Goal: Task Accomplishment & Management: Manage account settings

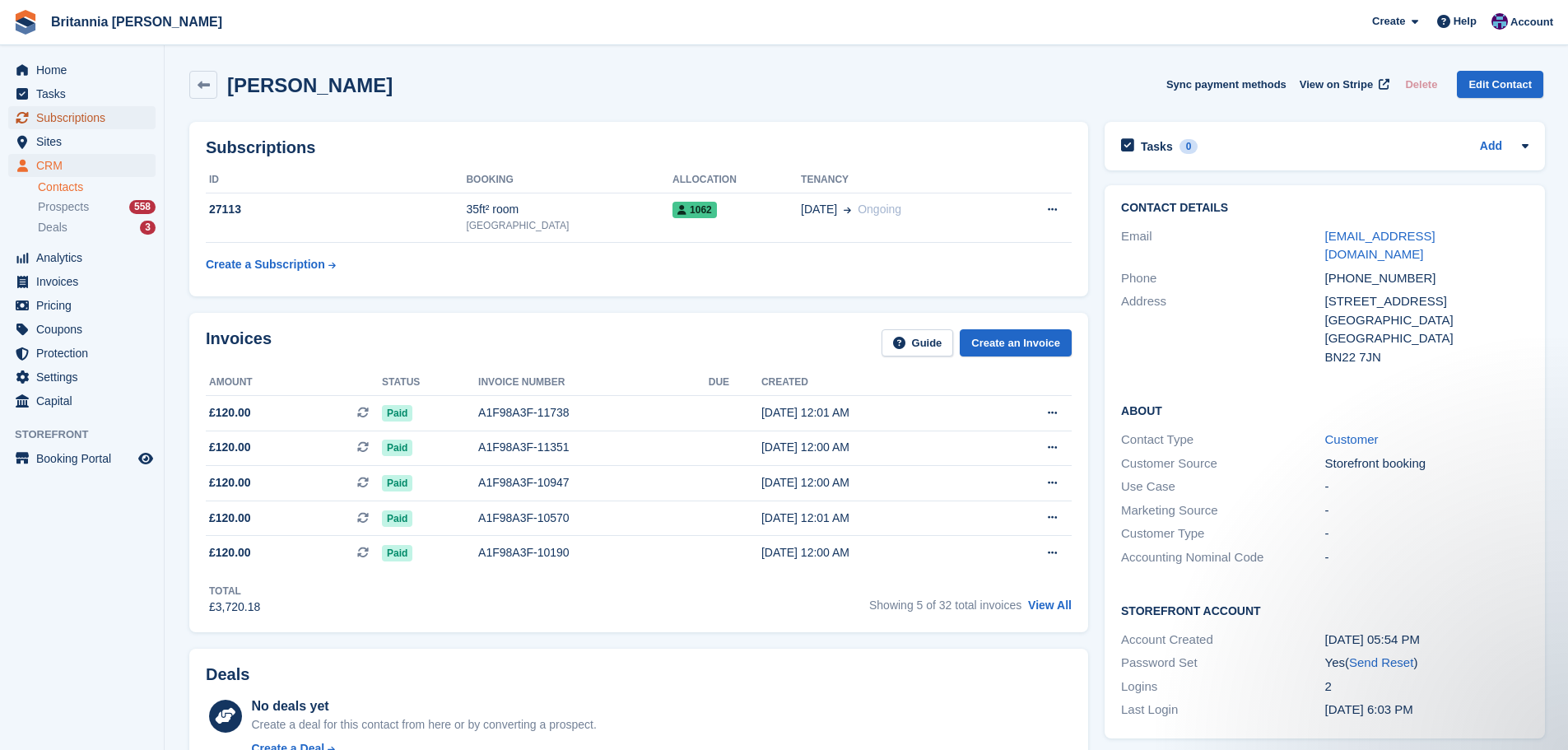
click at [119, 120] on span "Subscriptions" at bounding box center [85, 117] width 99 height 23
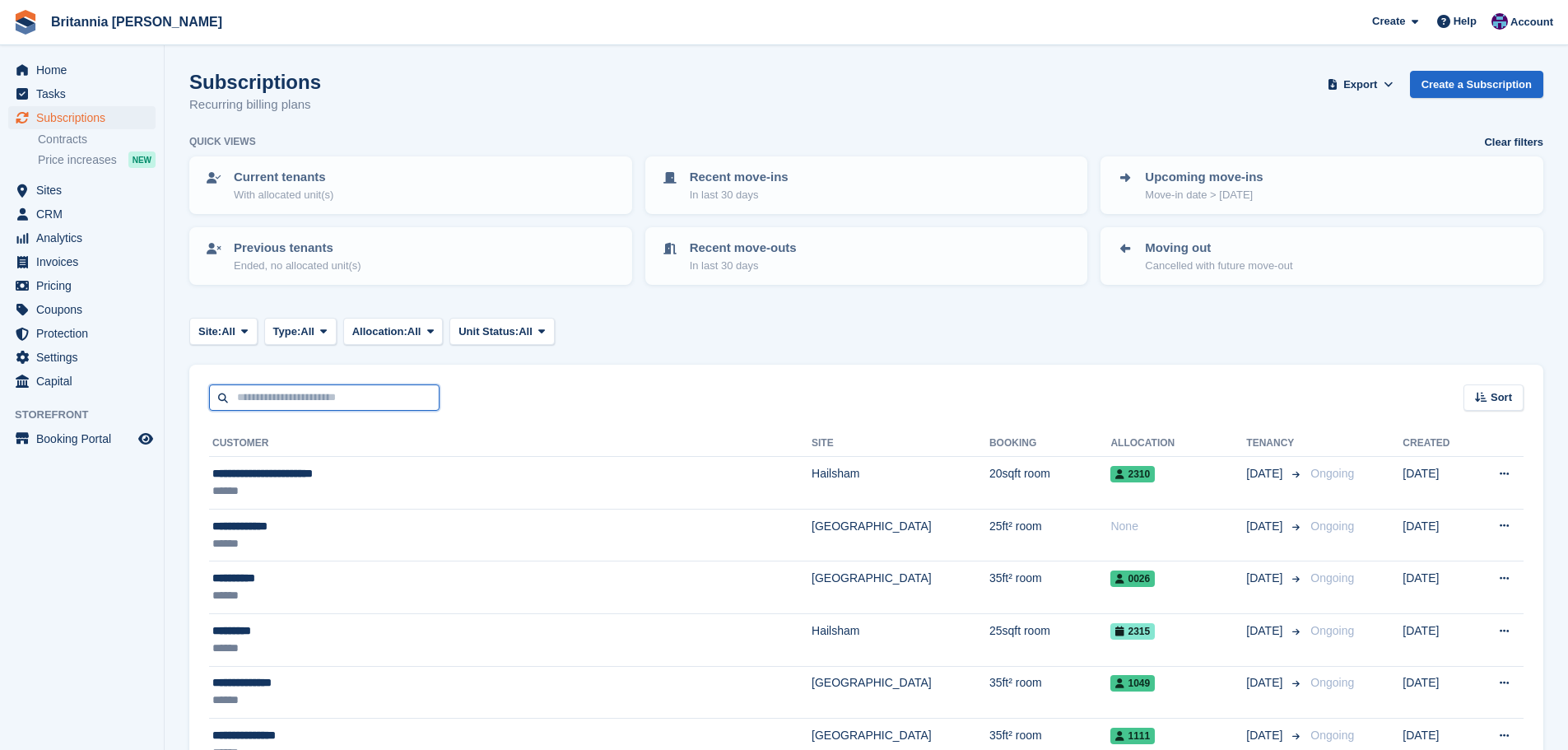
click at [268, 386] on input "text" at bounding box center [324, 398] width 231 height 27
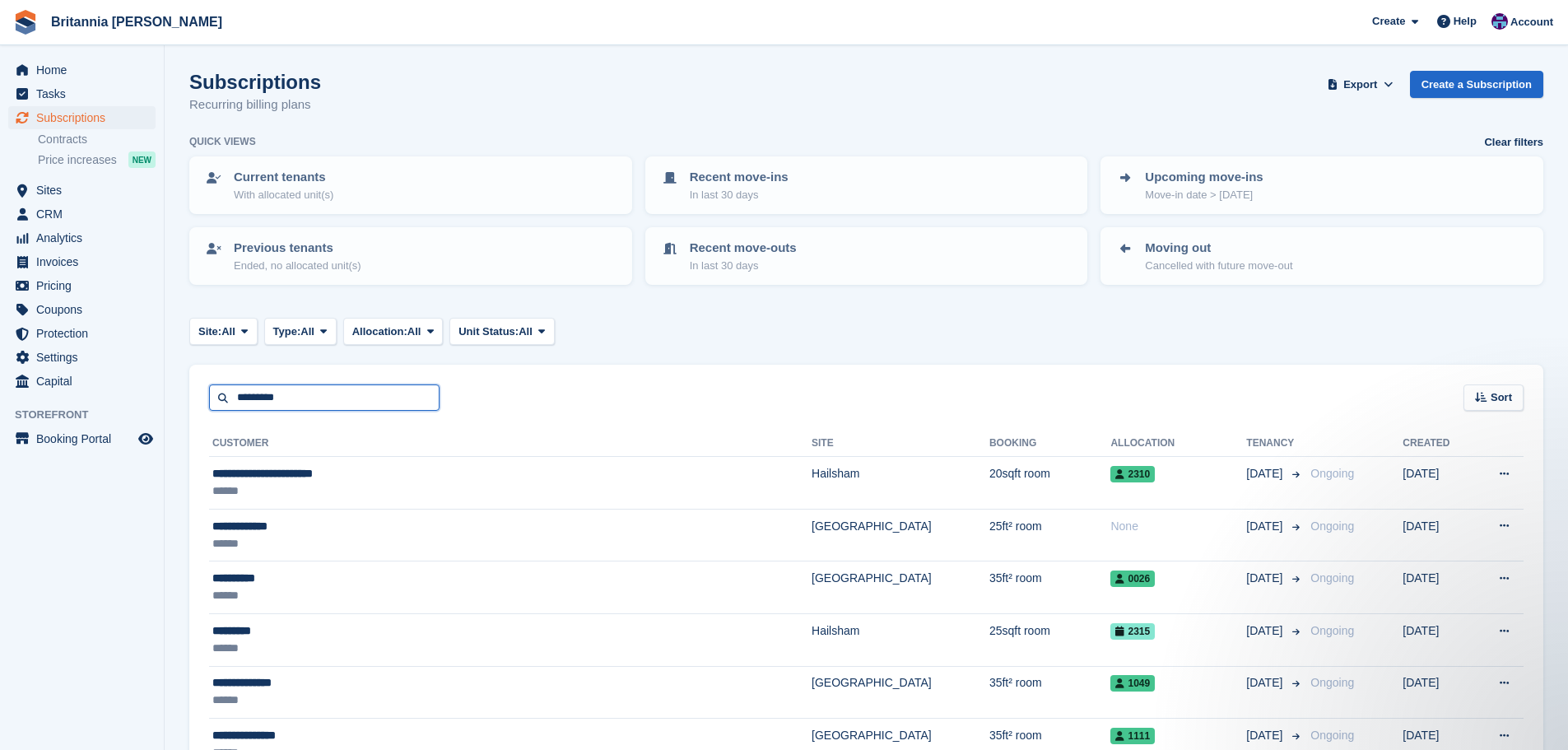
type input "*********"
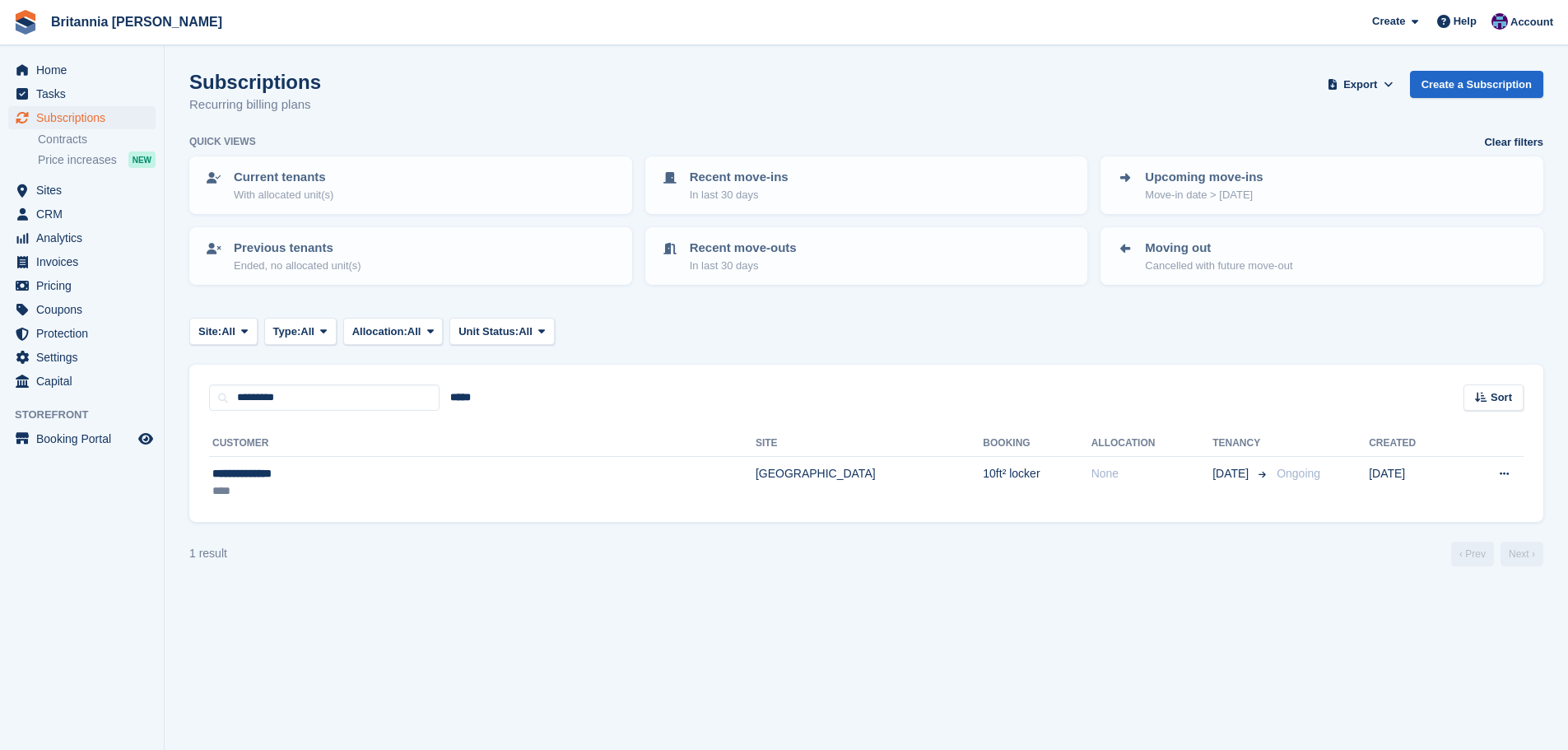
click at [983, 449] on th "Booking" at bounding box center [1037, 443] width 108 height 26
click at [983, 468] on td "10ft² locker" at bounding box center [1037, 483] width 108 height 52
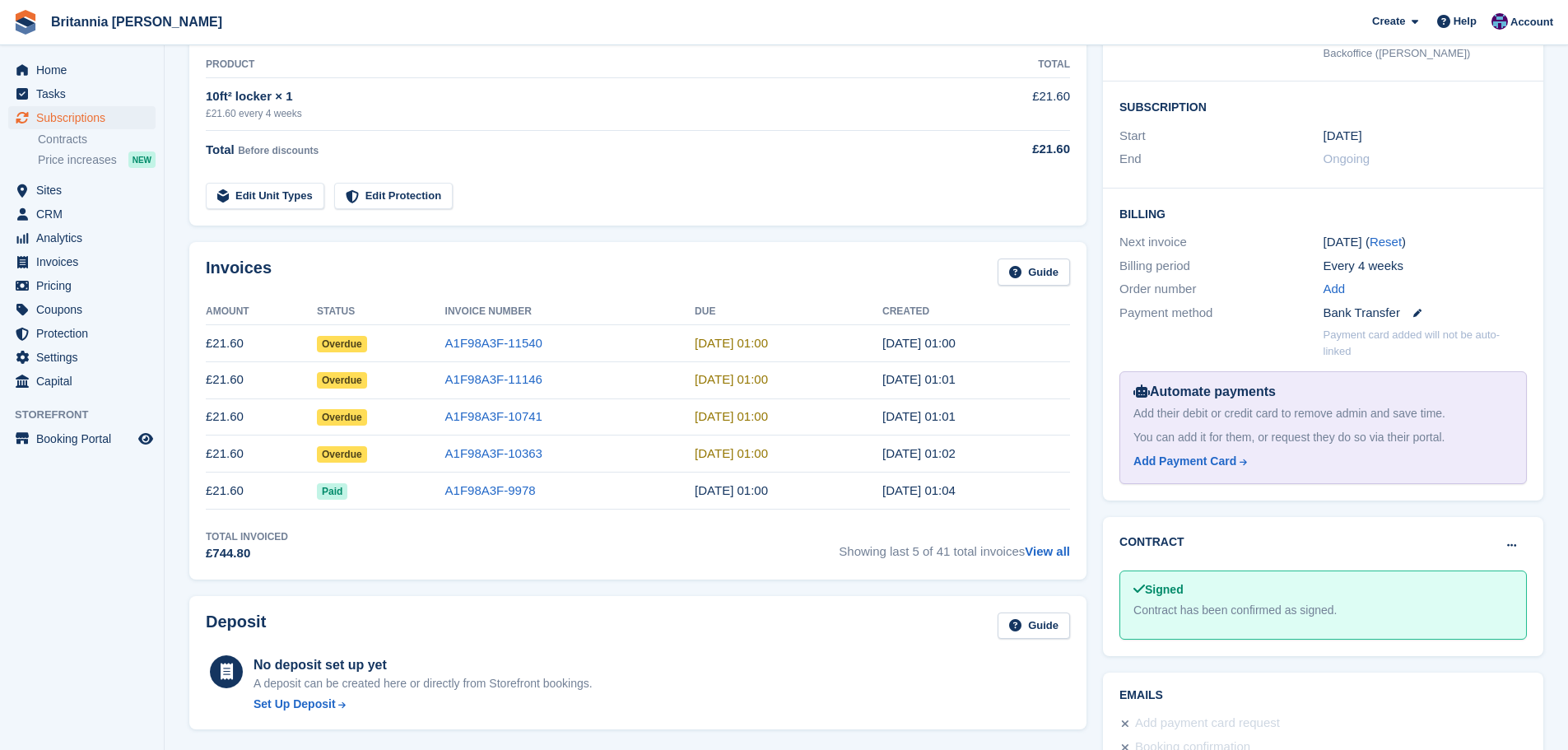
scroll to position [329, 0]
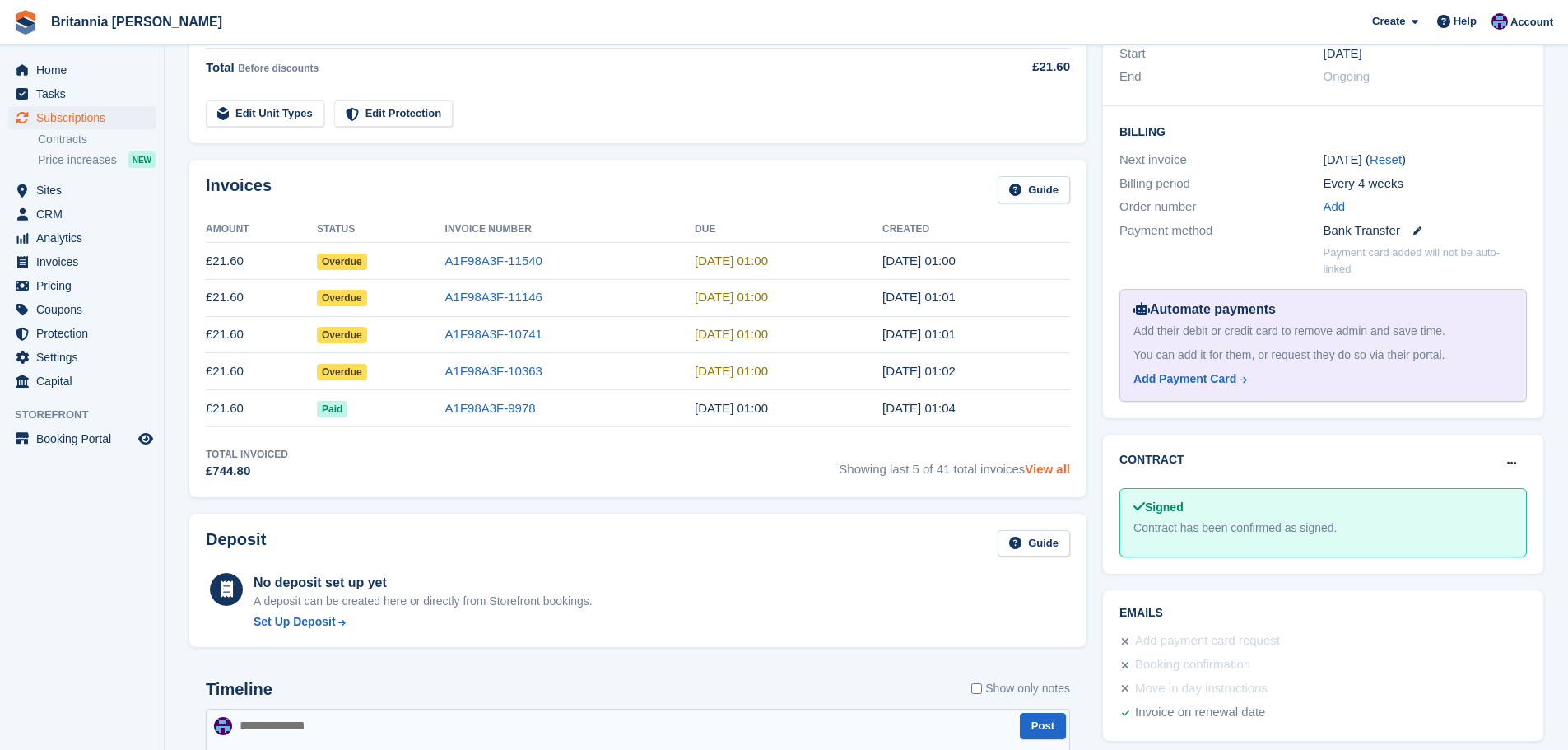
click at [1043, 468] on link "View all" at bounding box center [1048, 468] width 45 height 14
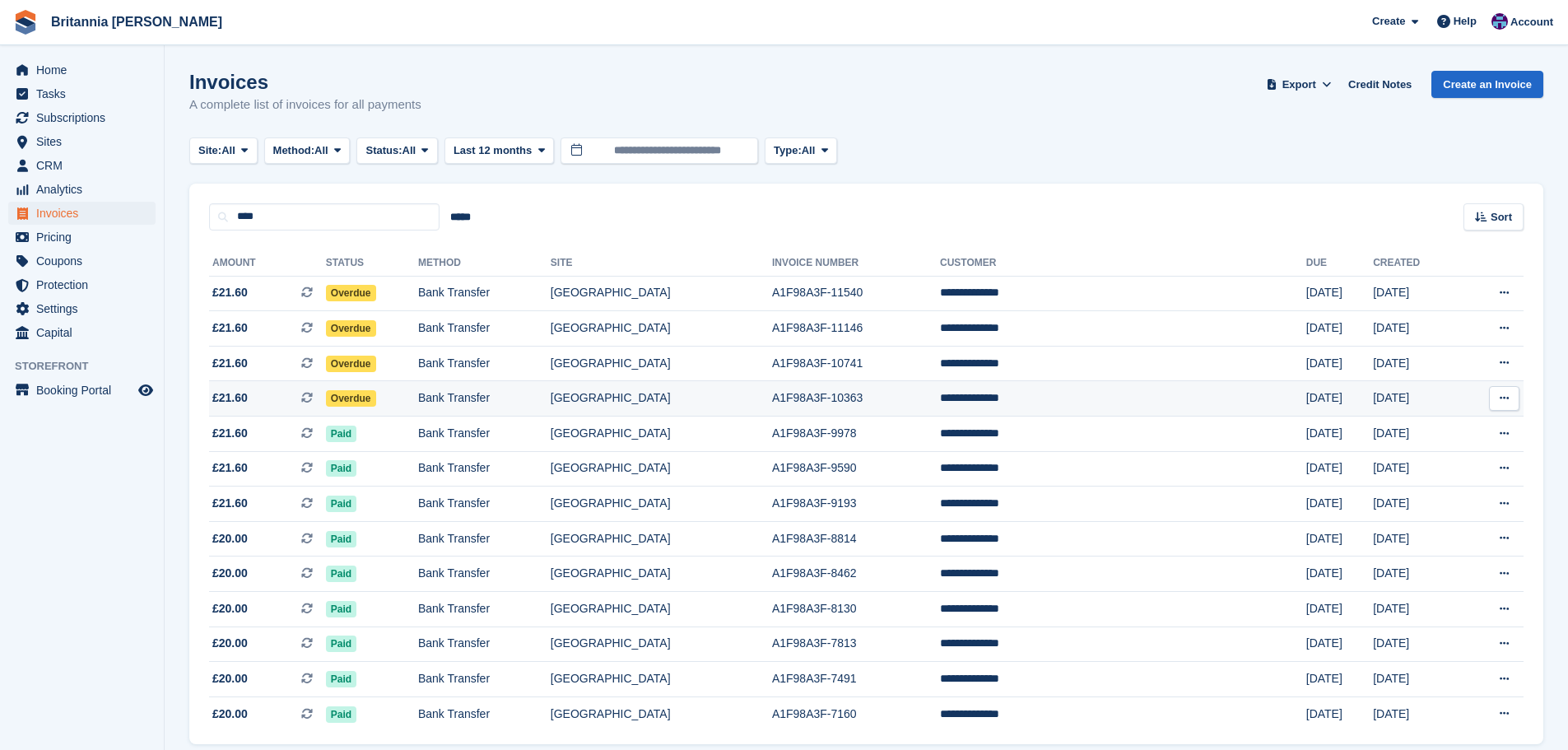
click at [519, 392] on td "Bank Transfer" at bounding box center [484, 399] width 132 height 35
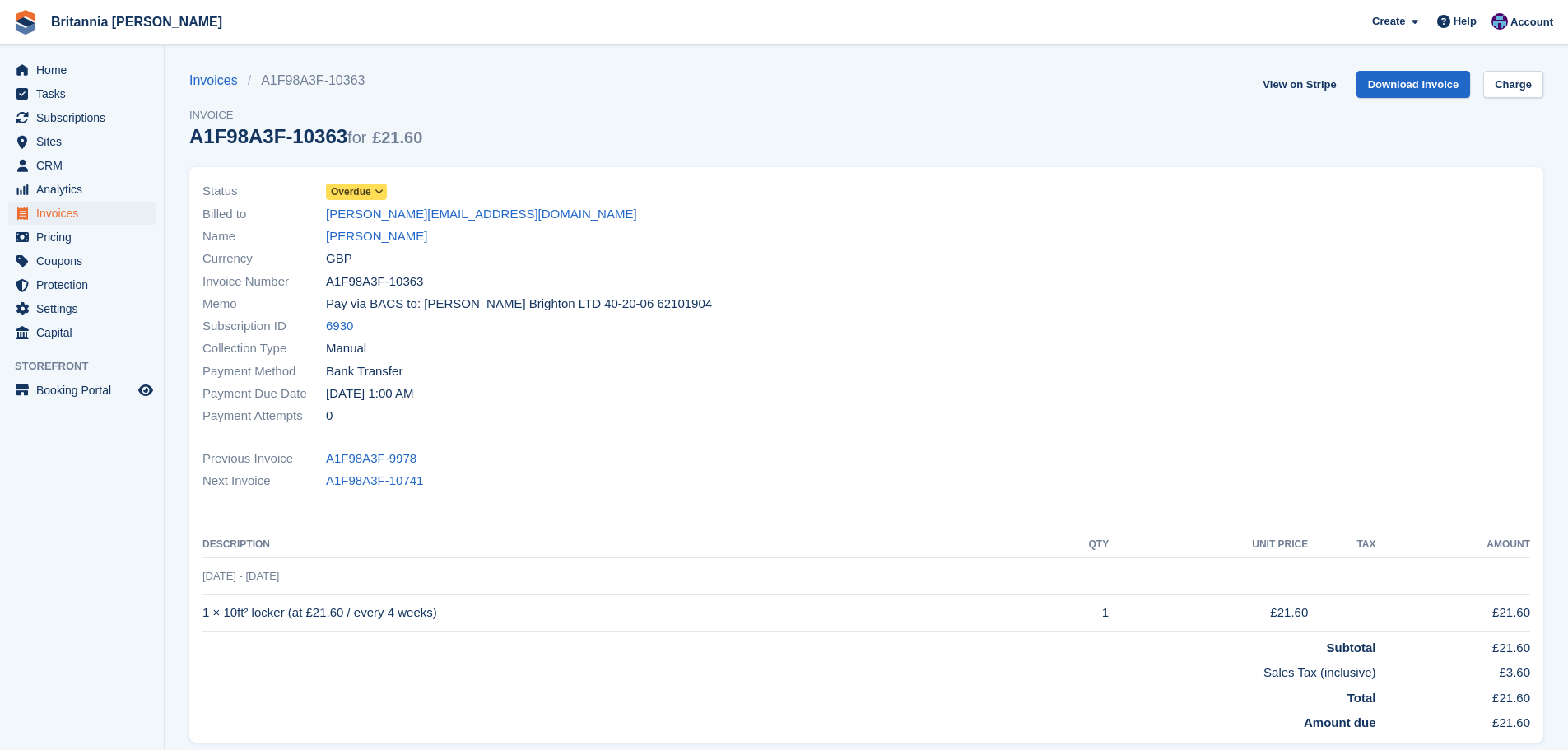
click at [353, 183] on link "Overdue" at bounding box center [356, 191] width 61 height 19
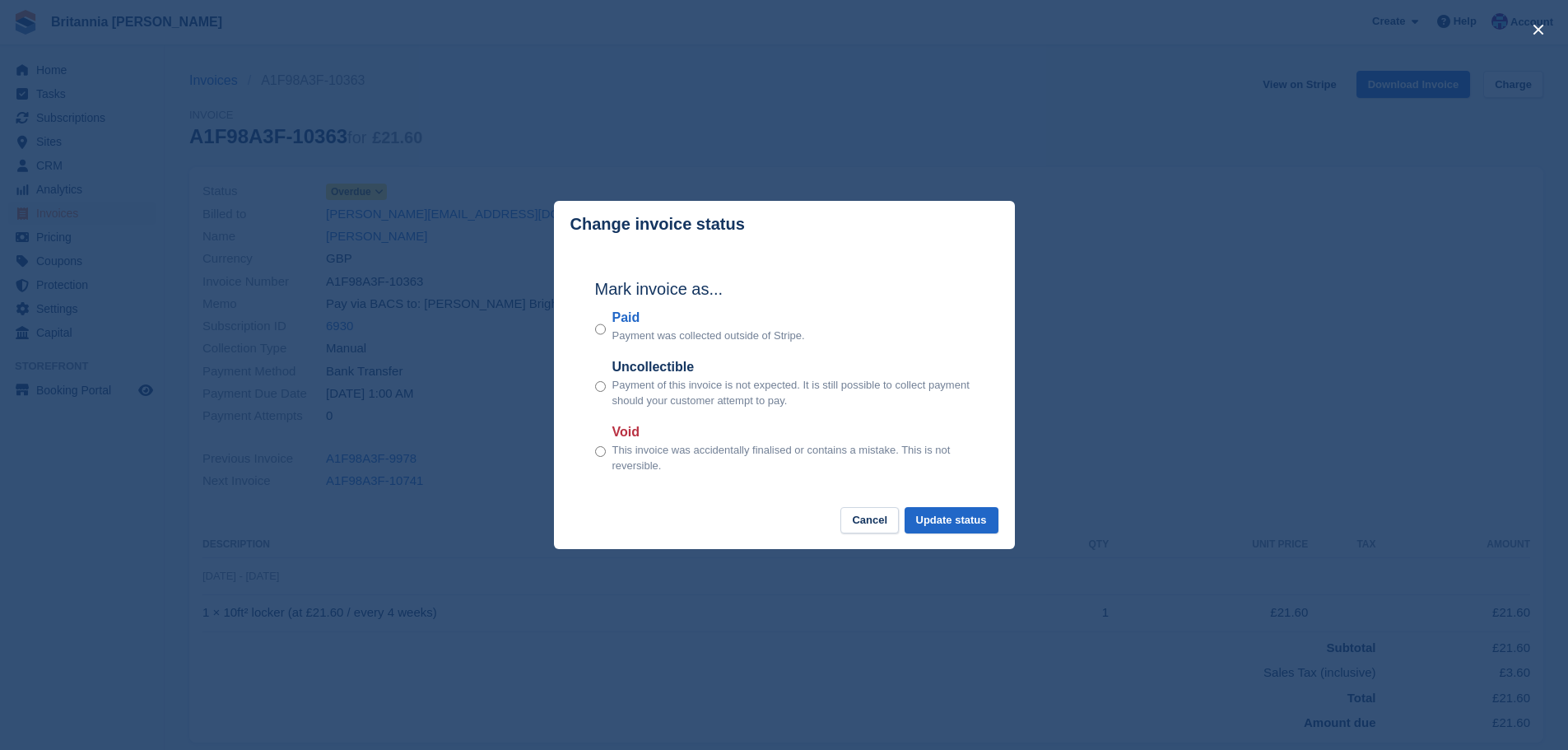
click at [629, 322] on label "Paid" at bounding box center [708, 317] width 193 height 19
click at [937, 513] on button "Update status" at bounding box center [951, 520] width 93 height 27
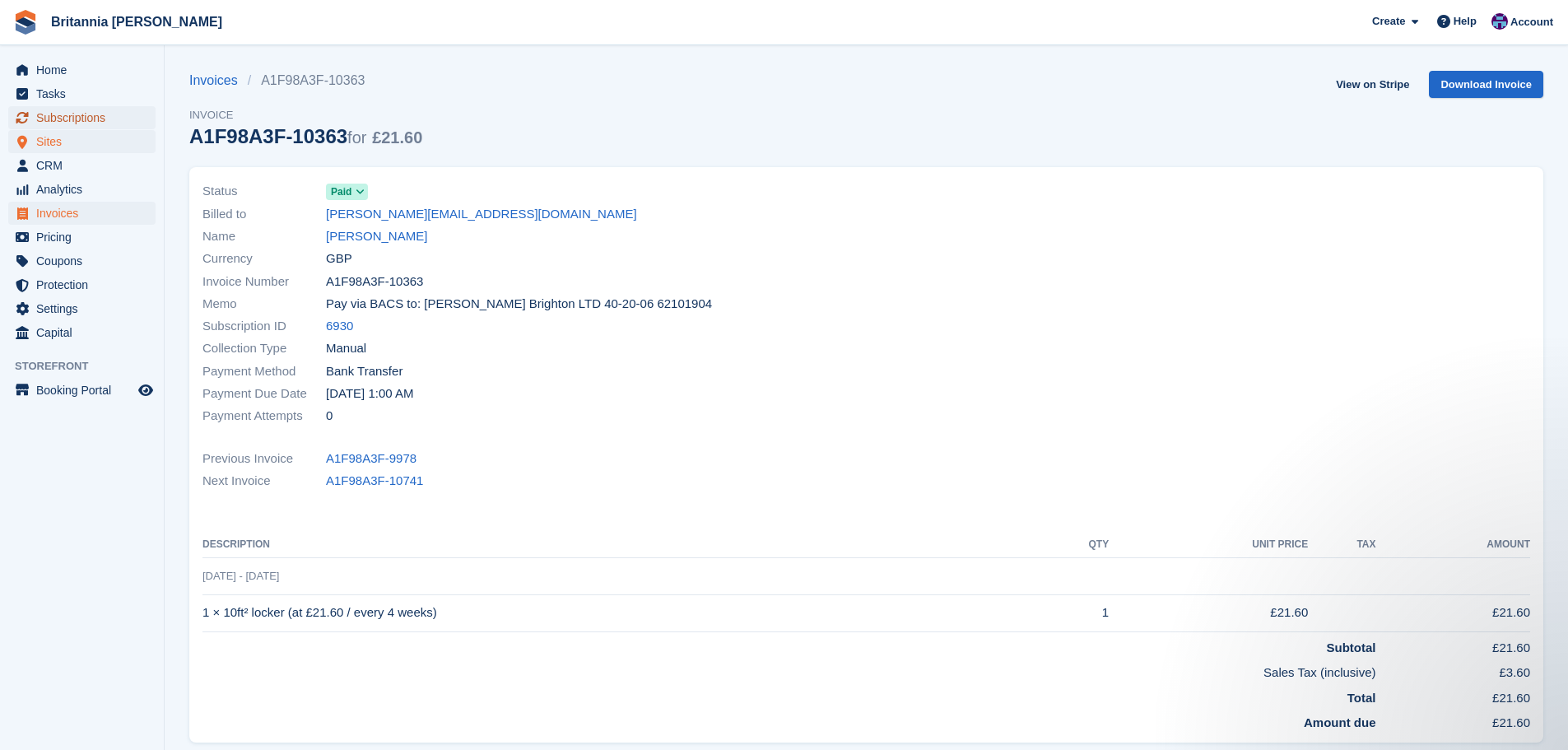
drag, startPoint x: 46, startPoint y: 120, endPoint x: 139, endPoint y: 149, distance: 97.4
click at [46, 120] on span "Subscriptions" at bounding box center [85, 117] width 99 height 23
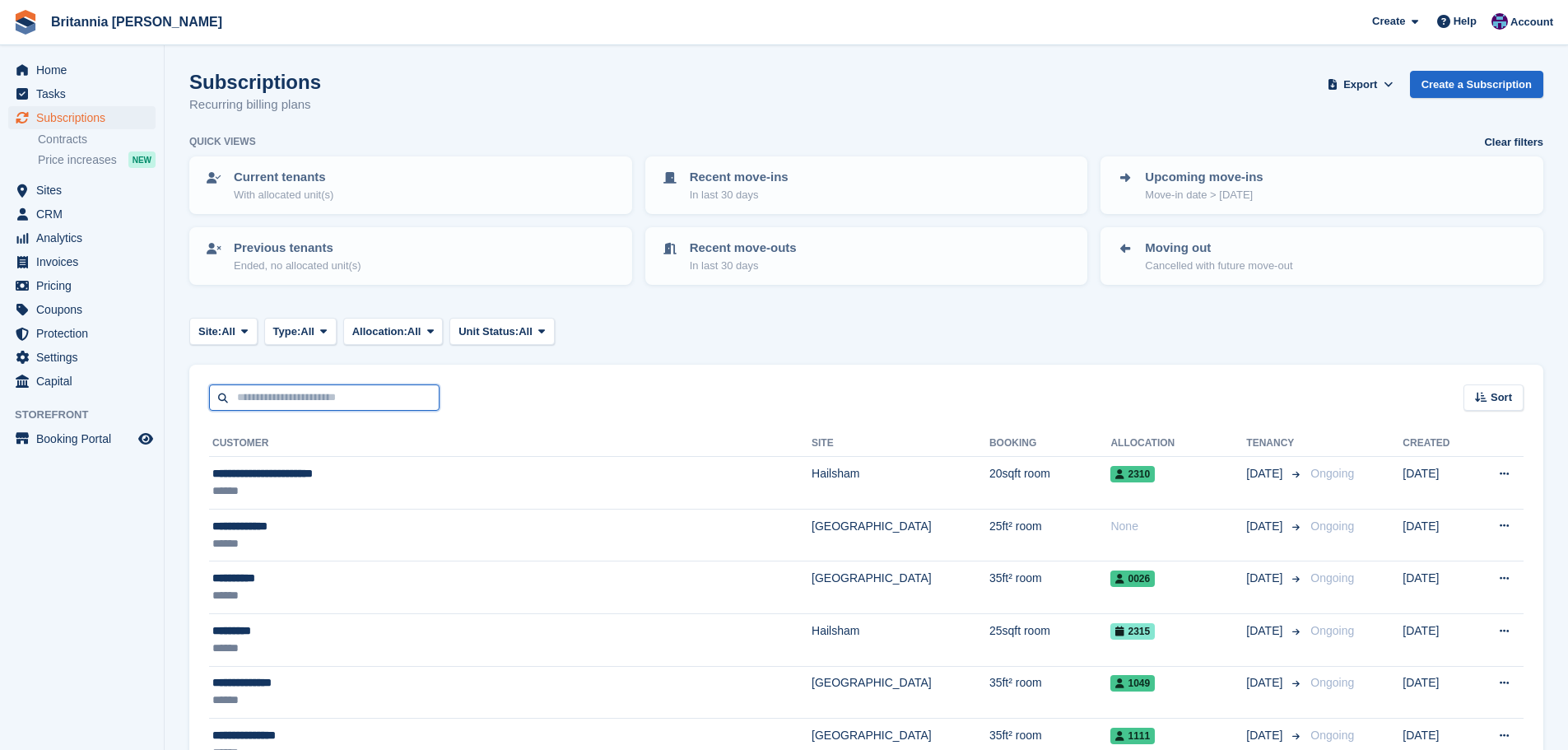
click at [280, 390] on input "text" at bounding box center [324, 398] width 231 height 27
type input "*****"
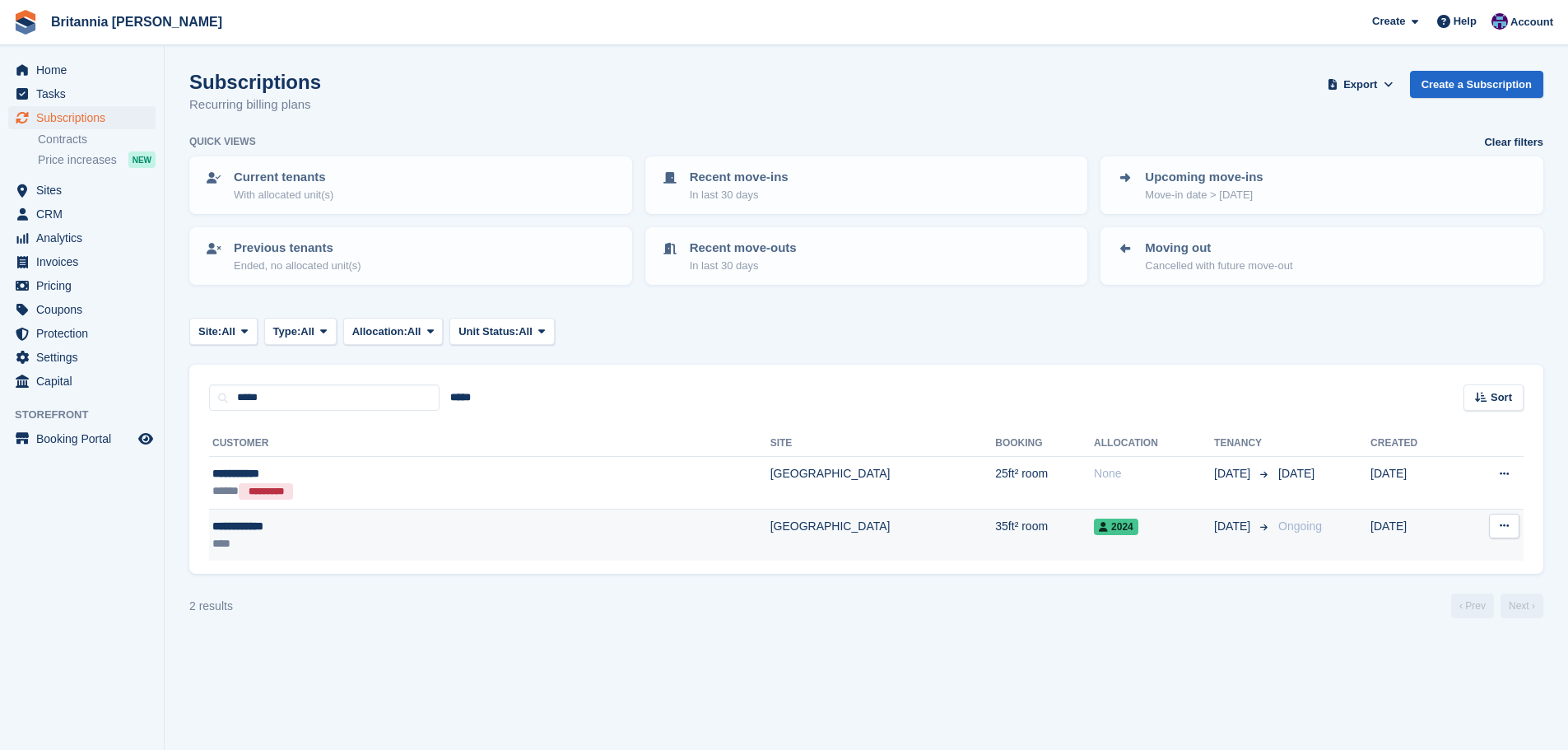
click at [771, 529] on td "[GEOGRAPHIC_DATA]" at bounding box center [883, 535] width 226 height 52
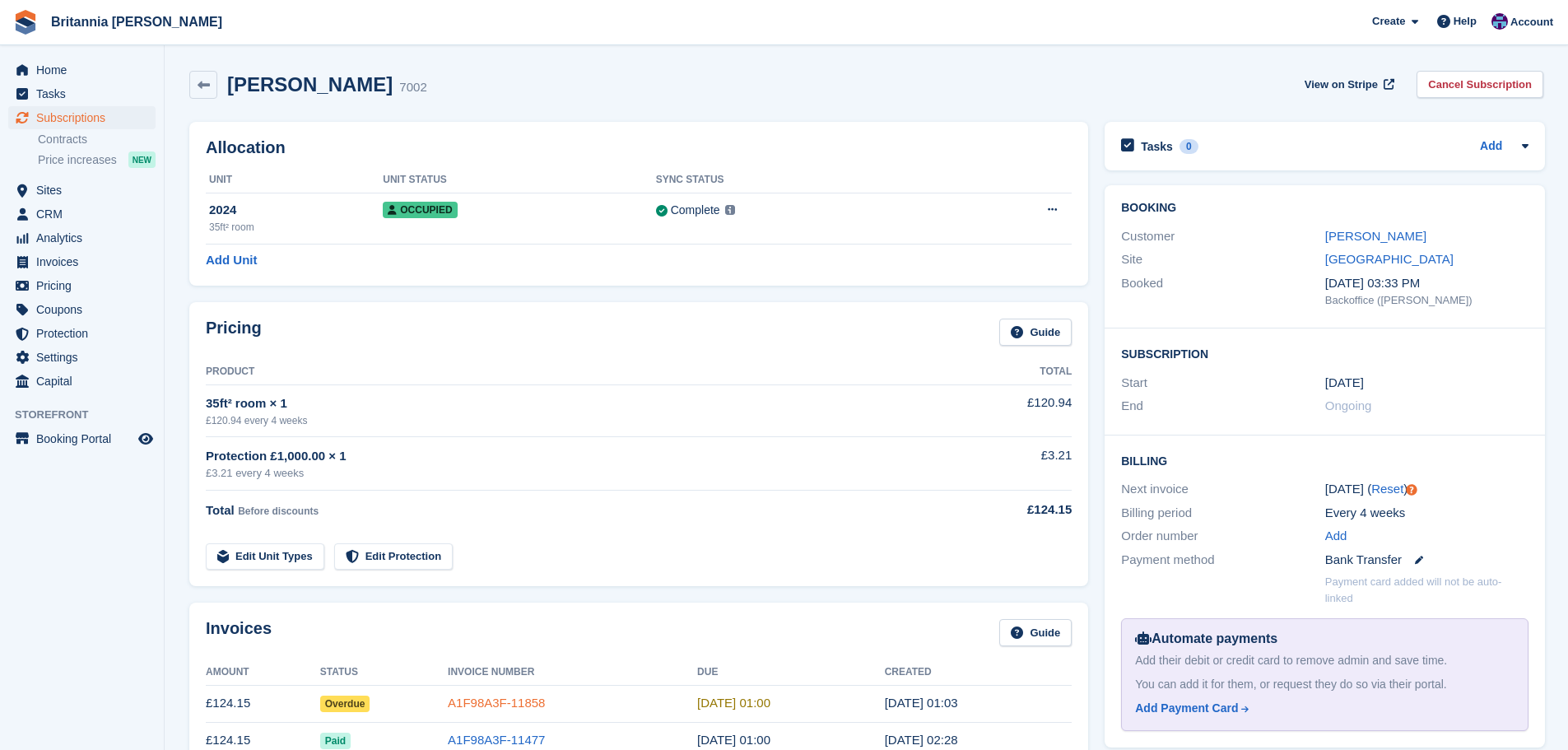
click at [499, 703] on link "A1F98A3F-11858" at bounding box center [496, 702] width 97 height 14
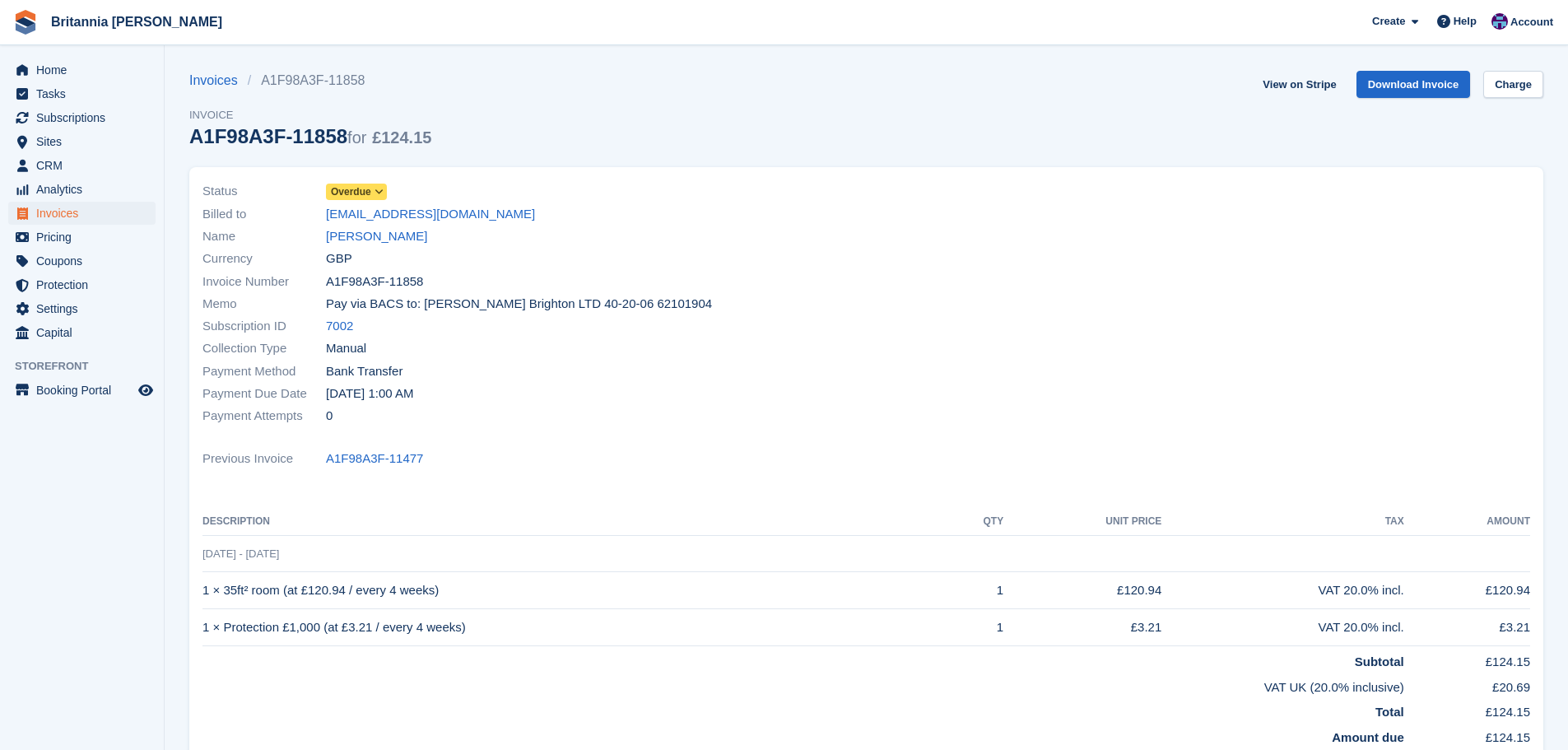
click at [343, 191] on span "Overdue" at bounding box center [351, 192] width 40 height 15
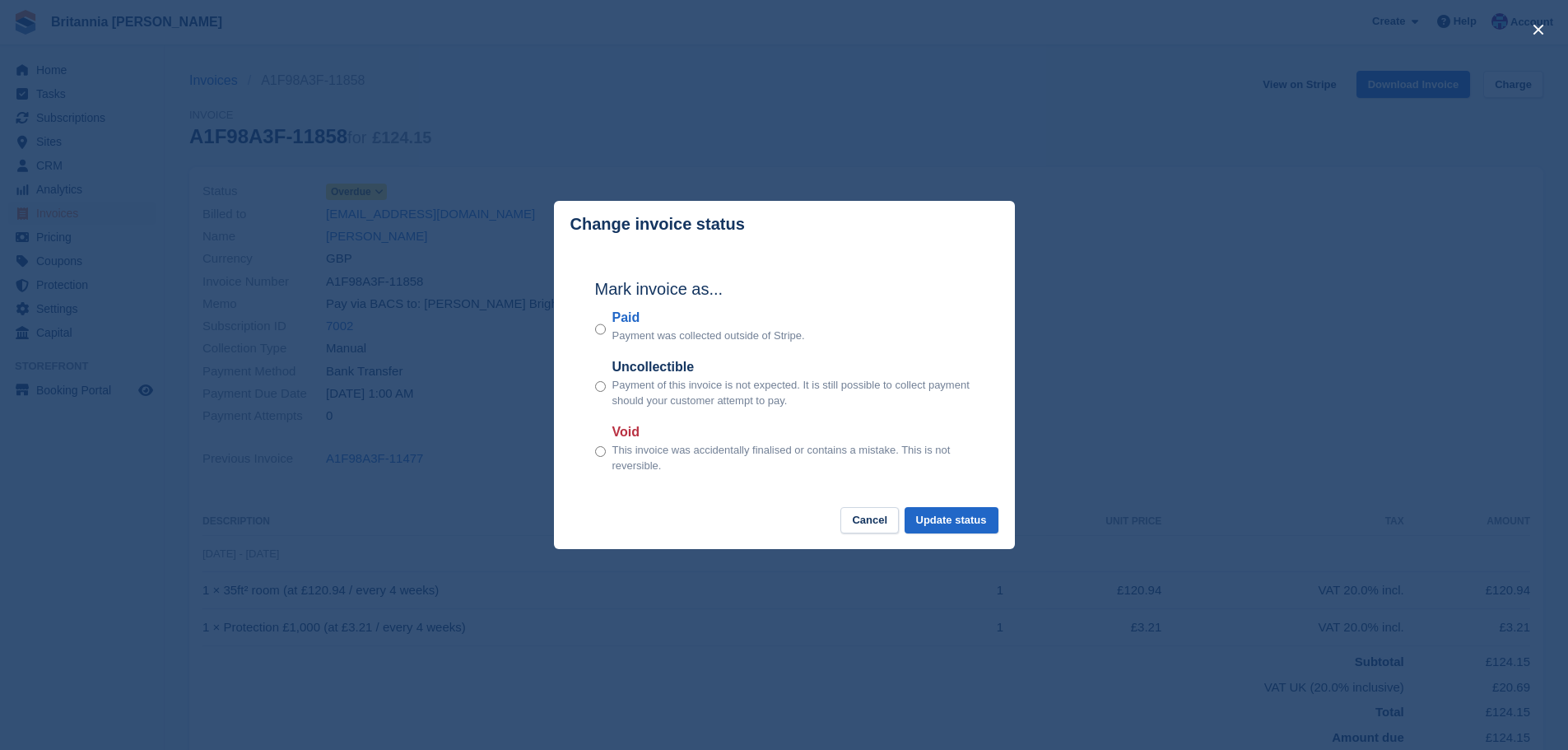
click at [631, 323] on label "Paid" at bounding box center [708, 317] width 193 height 19
click at [929, 514] on button "Update status" at bounding box center [951, 520] width 93 height 27
